Goal: Information Seeking & Learning: Learn about a topic

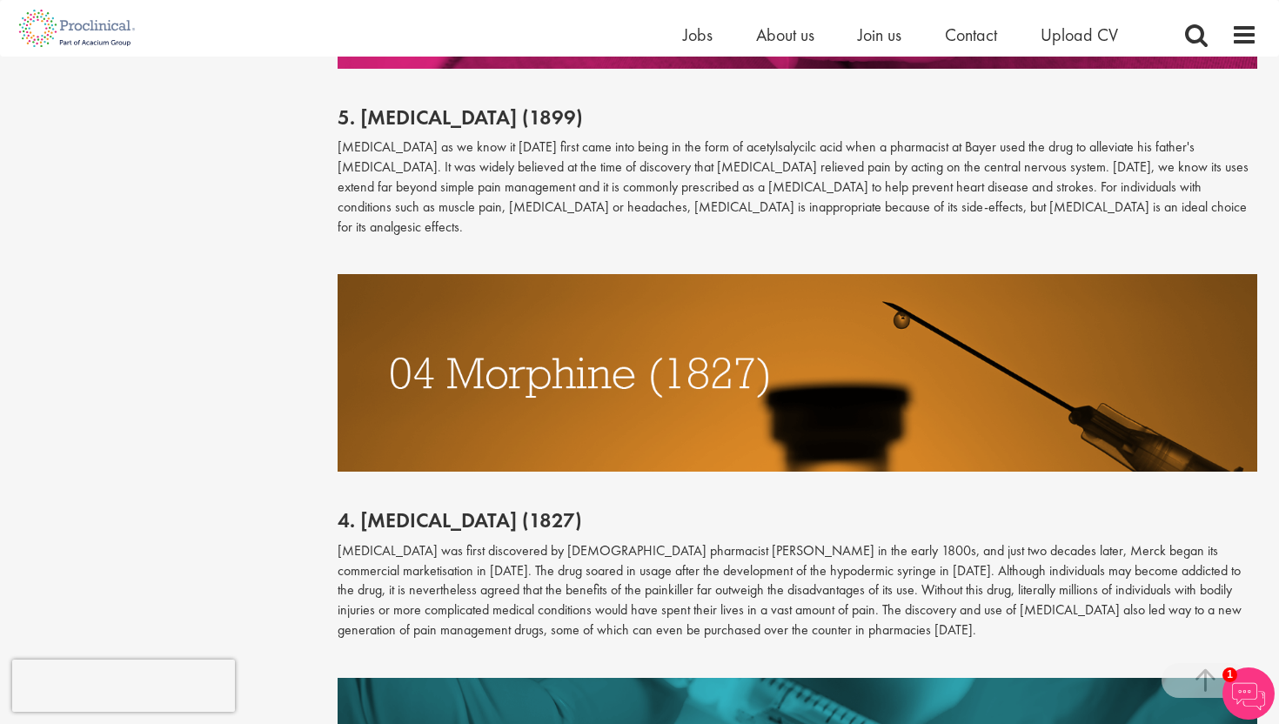
scroll to position [3162, 0]
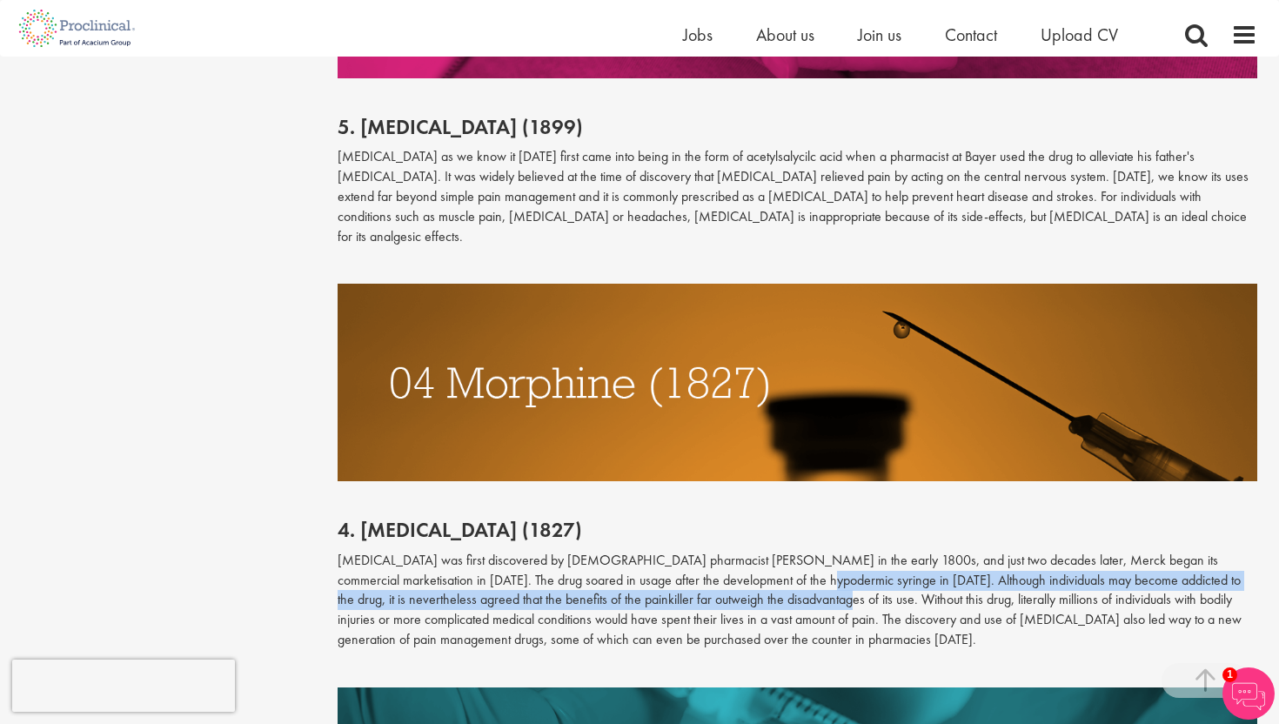
drag, startPoint x: 749, startPoint y: 514, endPoint x: 743, endPoint y: 541, distance: 27.6
click at [743, 551] on p "[MEDICAL_DATA] was first discovered by [DEMOGRAPHIC_DATA] pharmacist [PERSON_NA…" at bounding box center [797, 600] width 920 height 99
drag, startPoint x: 721, startPoint y: 541, endPoint x: 722, endPoint y: 523, distance: 18.3
click at [722, 551] on p "[MEDICAL_DATA] was first discovered by [DEMOGRAPHIC_DATA] pharmacist [PERSON_NA…" at bounding box center [797, 600] width 920 height 99
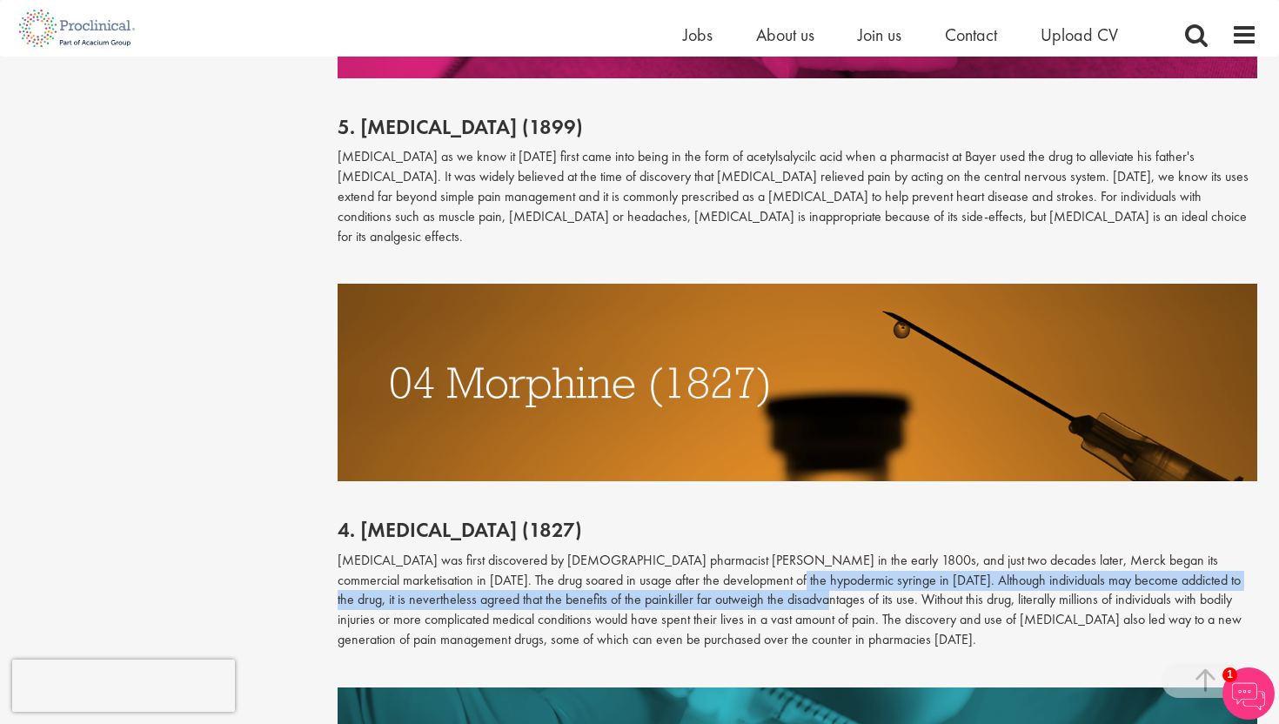
click at [722, 551] on p "[MEDICAL_DATA] was first discovered by [DEMOGRAPHIC_DATA] pharmacist [PERSON_NA…" at bounding box center [797, 600] width 920 height 99
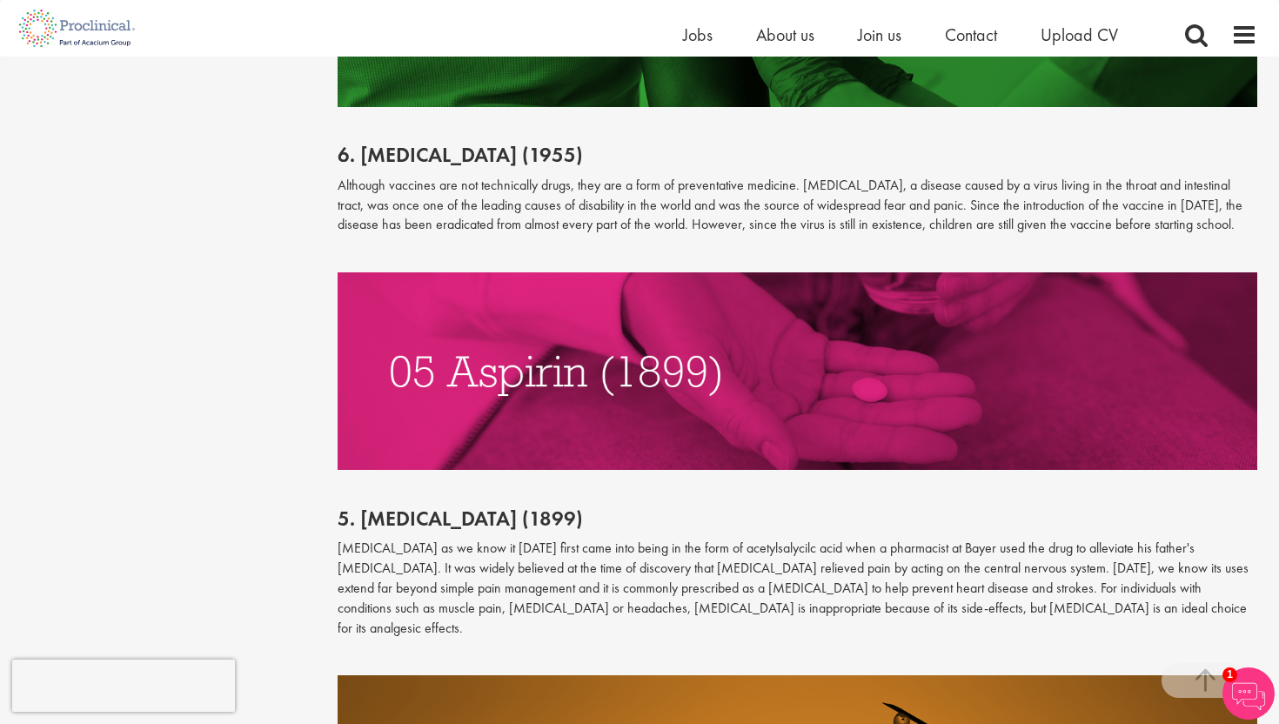
scroll to position [2755, 0]
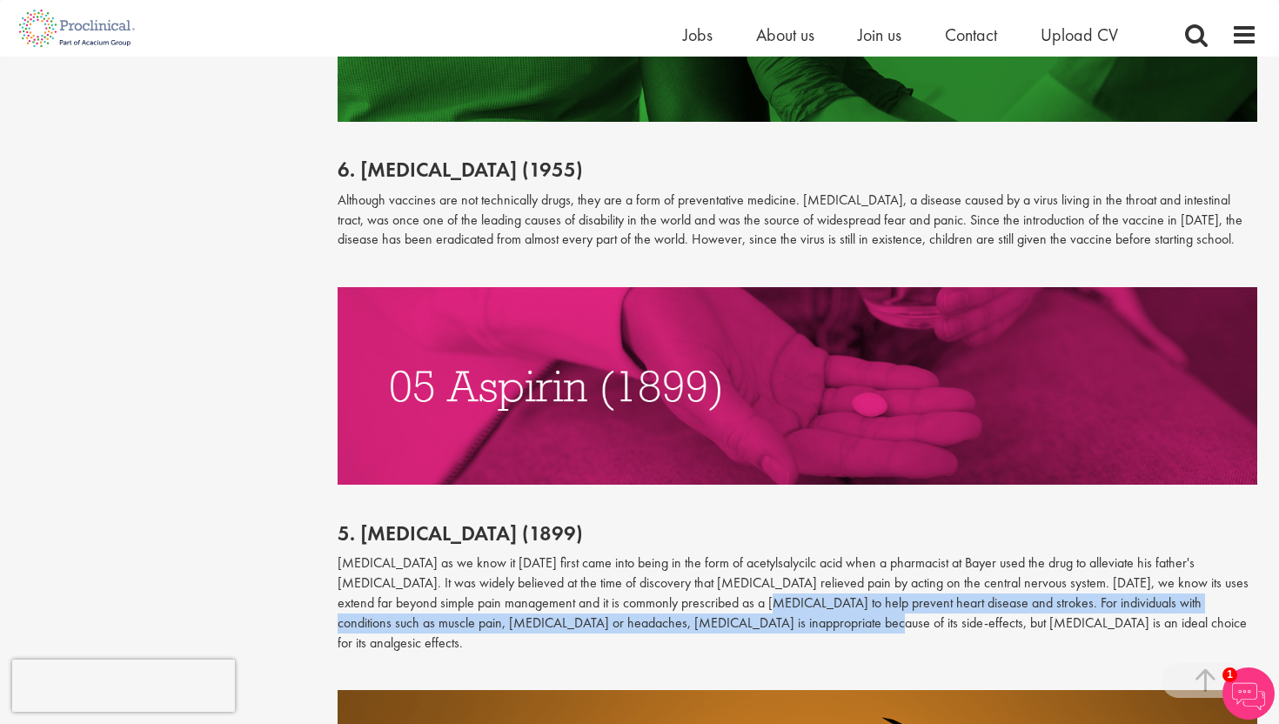
drag, startPoint x: 712, startPoint y: 570, endPoint x: 713, endPoint y: 584, distance: 14.8
click at [713, 584] on p "[MEDICAL_DATA] as we know it [DATE] first came into being in the form of acetyl…" at bounding box center [797, 602] width 920 height 99
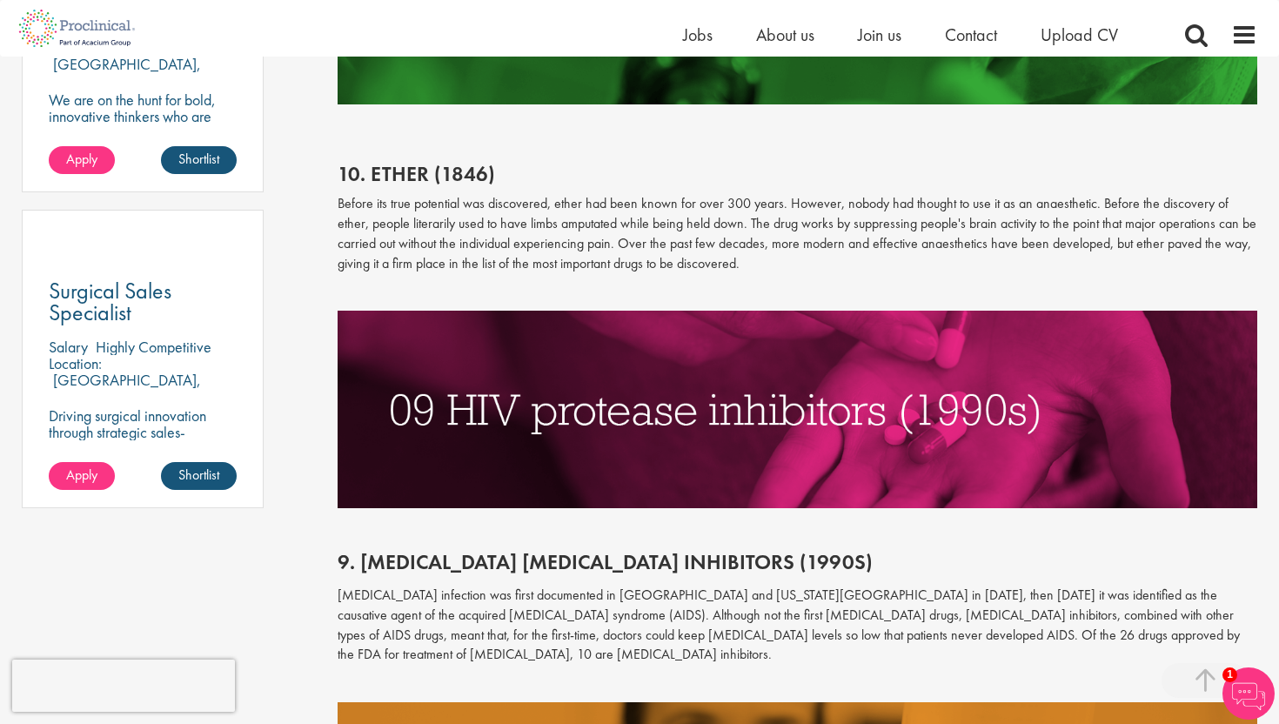
scroll to position [1234, 0]
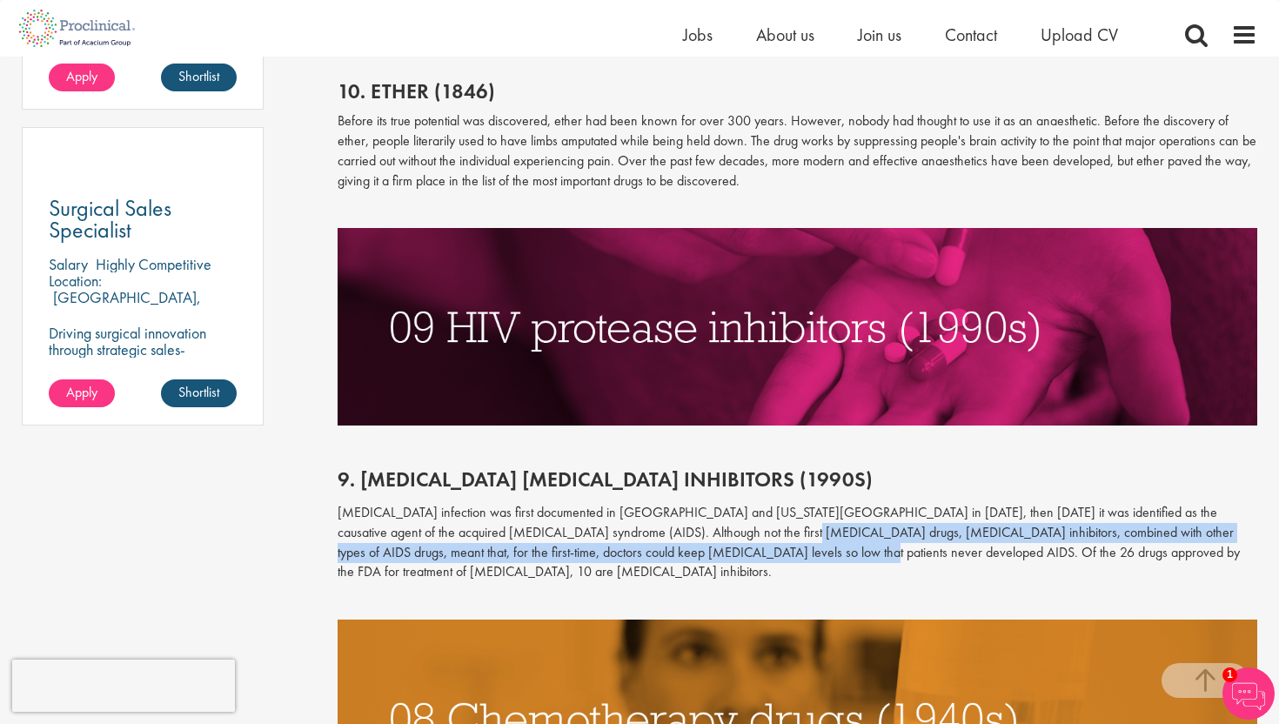
drag, startPoint x: 705, startPoint y: 551, endPoint x: 705, endPoint y: 539, distance: 11.3
click at [705, 539] on span "[MEDICAL_DATA] infection was first documented in [GEOGRAPHIC_DATA] and [US_STAT…" at bounding box center [788, 542] width 902 height 78
drag, startPoint x: 722, startPoint y: 539, endPoint x: 722, endPoint y: 552, distance: 13.0
click at [722, 552] on span "[MEDICAL_DATA] infection was first documented in [GEOGRAPHIC_DATA] and [US_STAT…" at bounding box center [788, 542] width 902 height 78
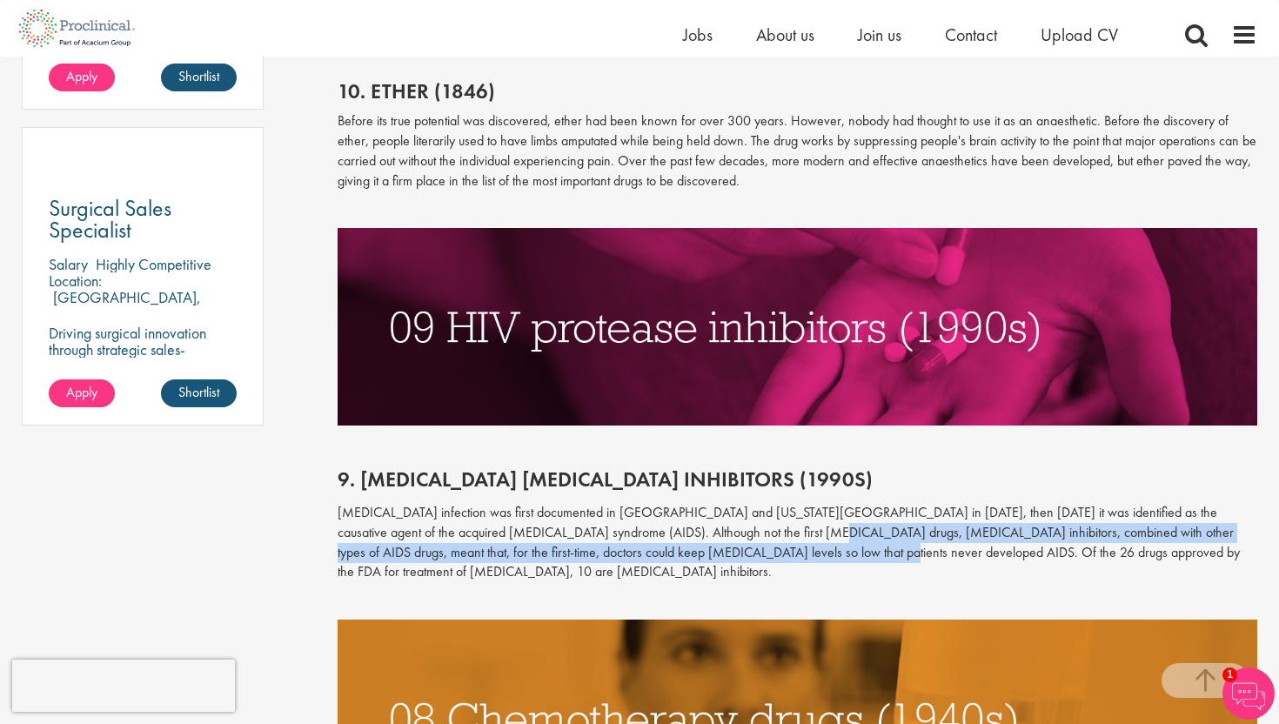
click at [722, 552] on span "[MEDICAL_DATA] infection was first documented in [GEOGRAPHIC_DATA] and [US_STAT…" at bounding box center [788, 542] width 902 height 78
drag, startPoint x: 722, startPoint y: 552, endPoint x: 722, endPoint y: 538, distance: 14.8
click at [722, 538] on span "[MEDICAL_DATA] infection was first documented in [GEOGRAPHIC_DATA] and [US_STAT…" at bounding box center [788, 542] width 902 height 78
drag, startPoint x: 733, startPoint y: 533, endPoint x: 731, endPoint y: 548, distance: 15.0
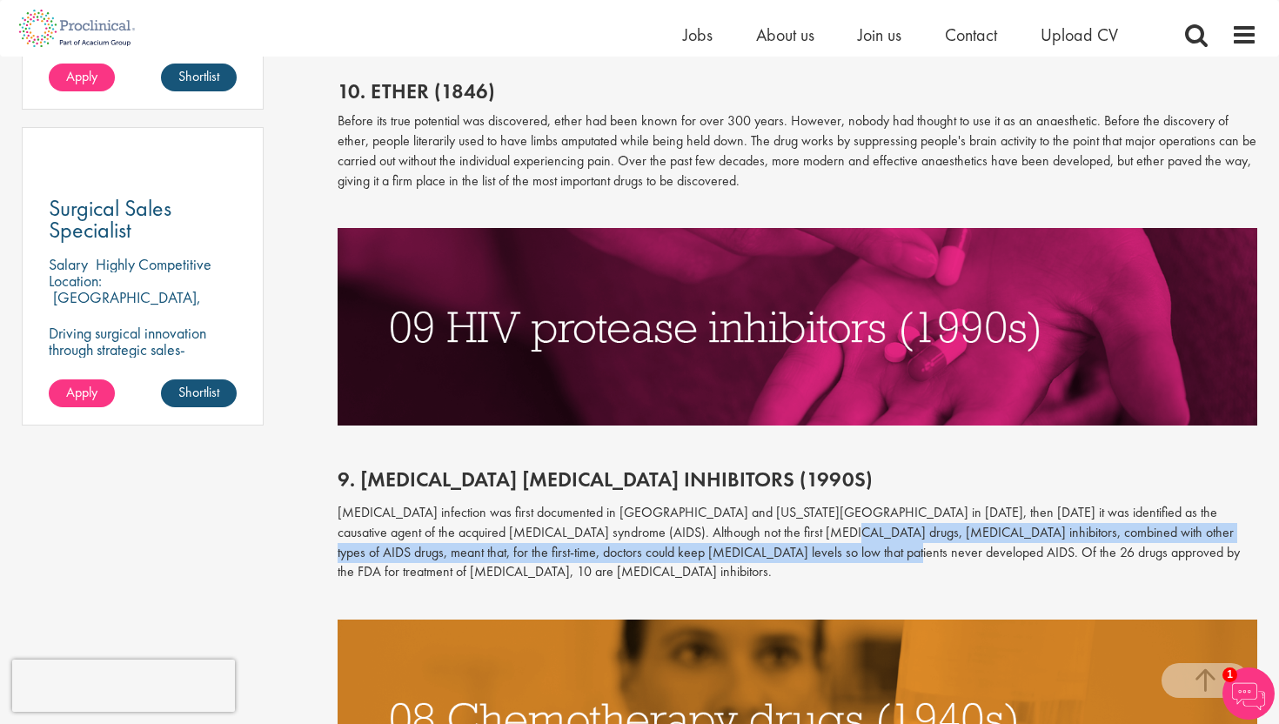
click at [731, 548] on span "[MEDICAL_DATA] infection was first documented in [GEOGRAPHIC_DATA] and [US_STAT…" at bounding box center [788, 542] width 902 height 78
